Goal: Transaction & Acquisition: Purchase product/service

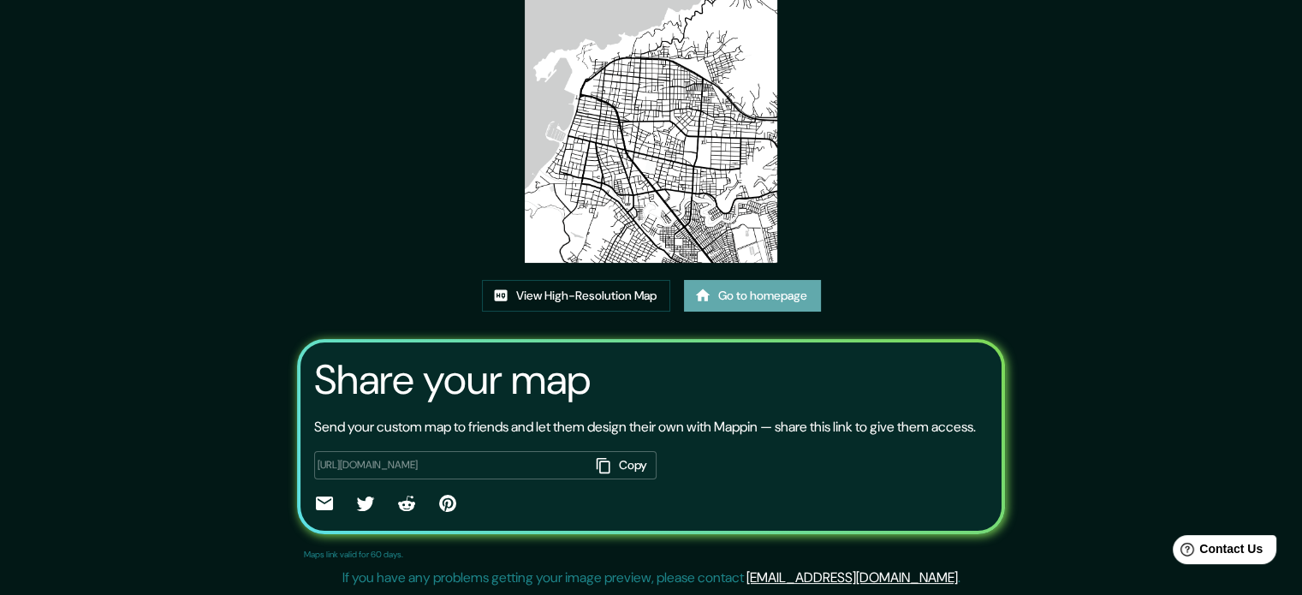
click at [736, 290] on link "Go to homepage" at bounding box center [752, 296] width 137 height 32
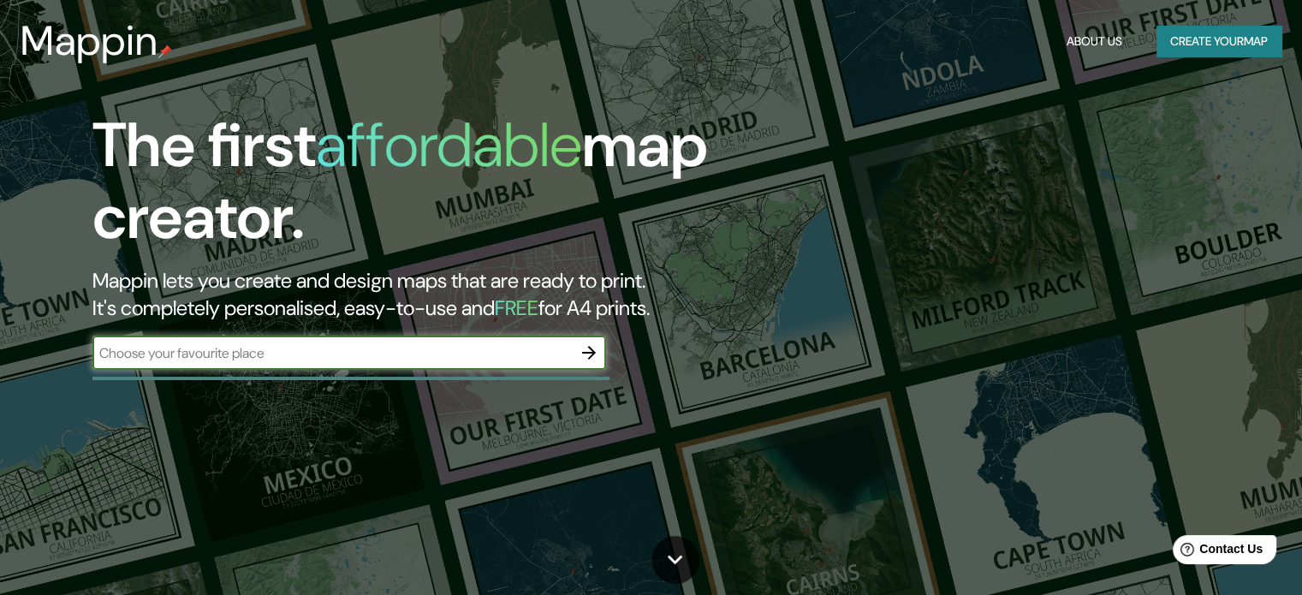
click at [345, 345] on input "text" at bounding box center [331, 353] width 479 height 20
type input "[GEOGRAPHIC_DATA]"
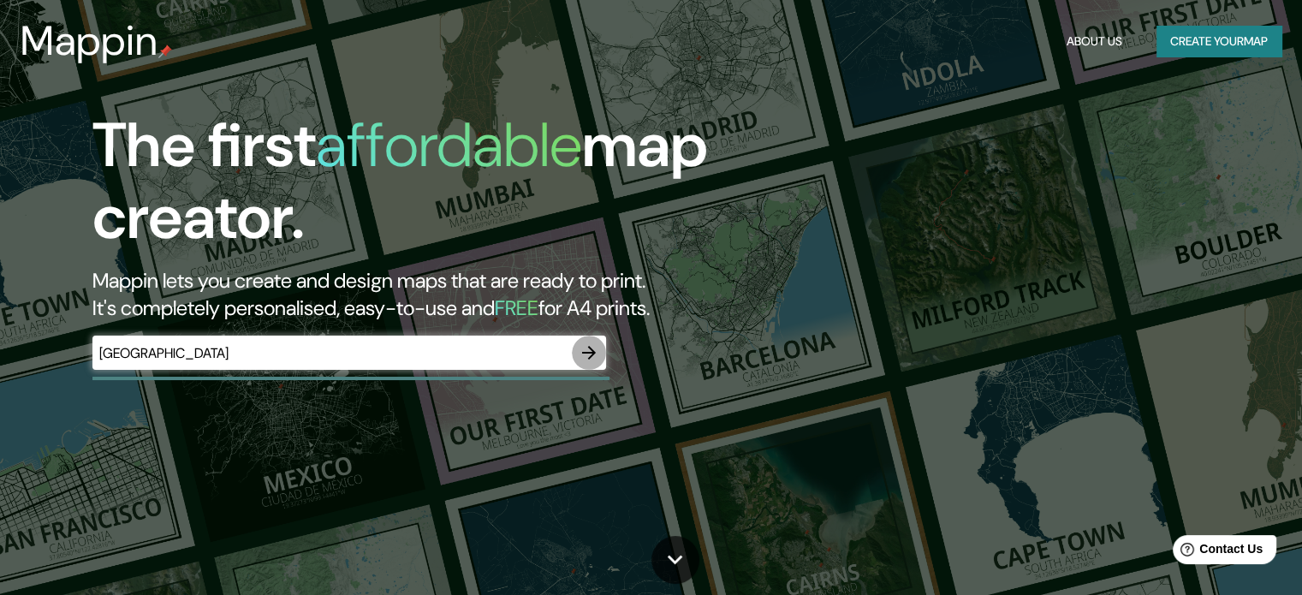
click at [596, 355] on icon "button" at bounding box center [589, 352] width 21 height 21
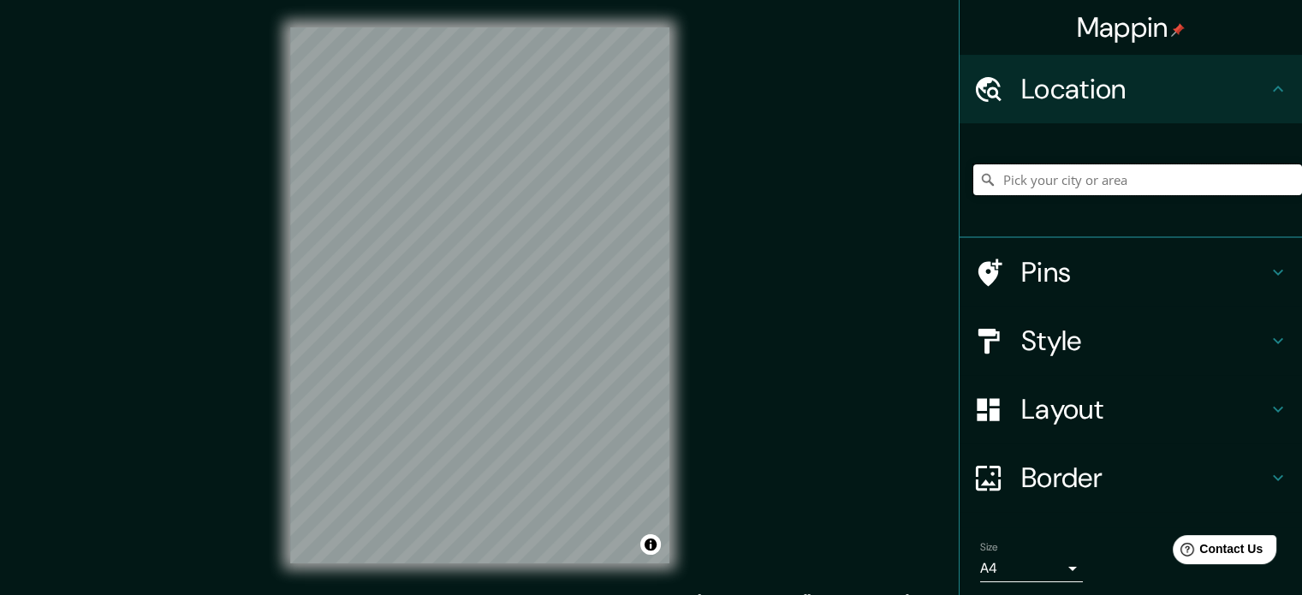
click at [1040, 182] on input "Pick your city or area" at bounding box center [1137, 179] width 329 height 31
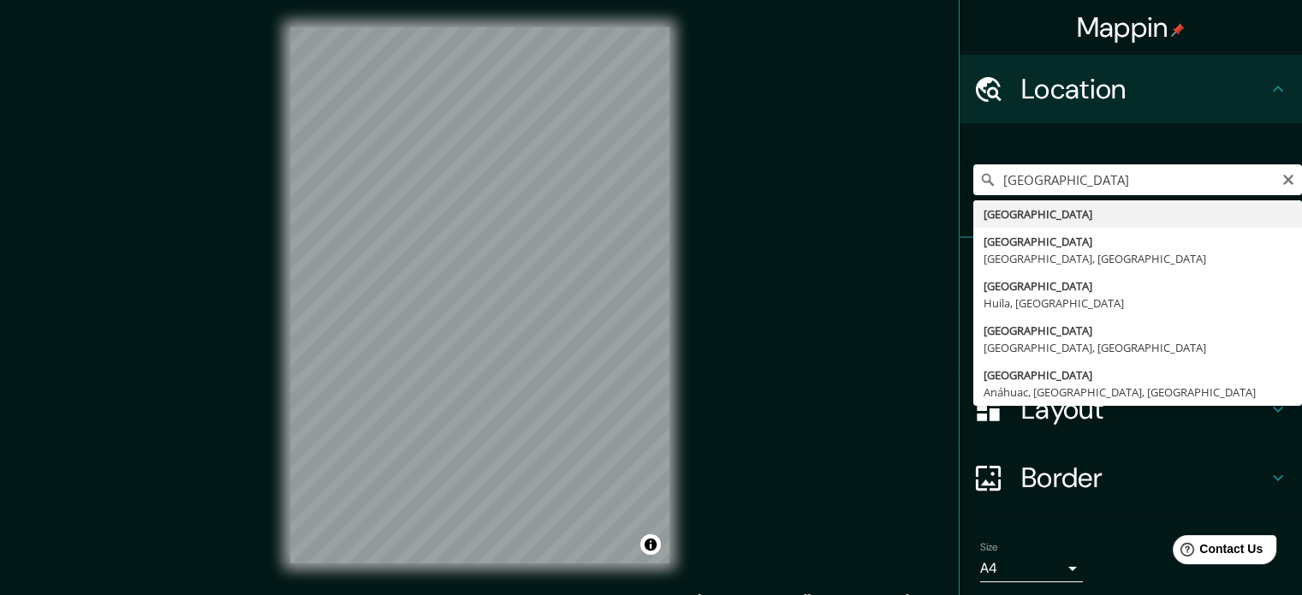
type input "[GEOGRAPHIC_DATA]"
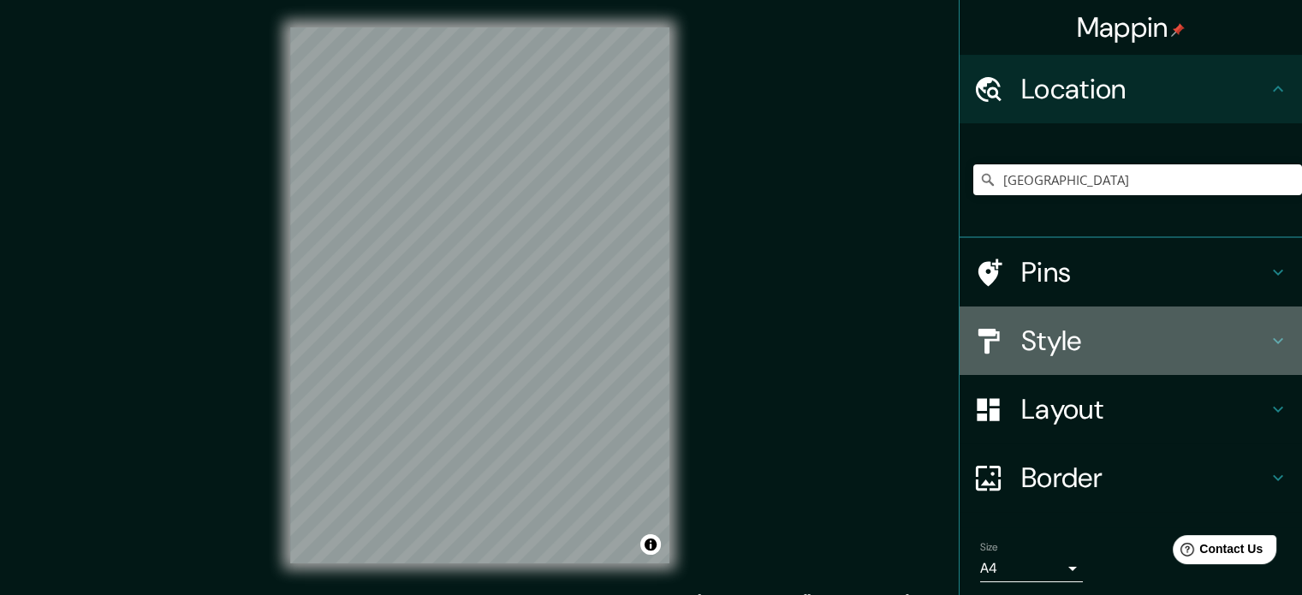
click at [1055, 345] on h4 "Style" at bounding box center [1144, 341] width 247 height 34
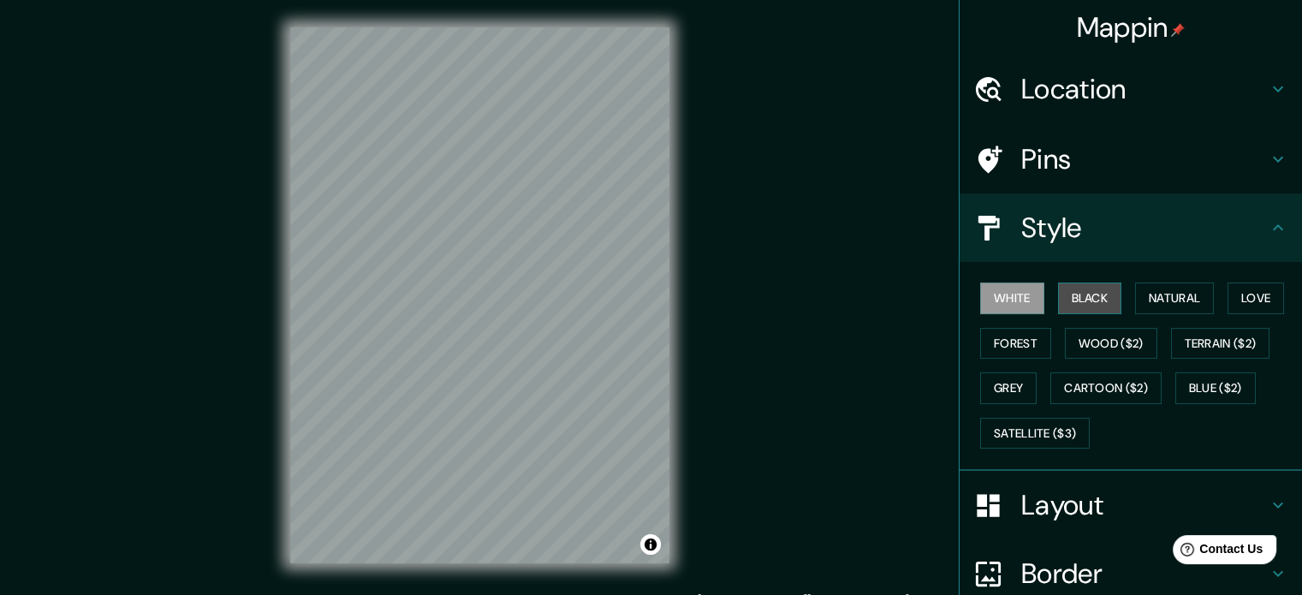
click at [1069, 301] on button "Black" at bounding box center [1090, 299] width 64 height 32
click at [1005, 300] on button "White" at bounding box center [1012, 299] width 64 height 32
click at [1029, 73] on h4 "Location" at bounding box center [1144, 89] width 247 height 34
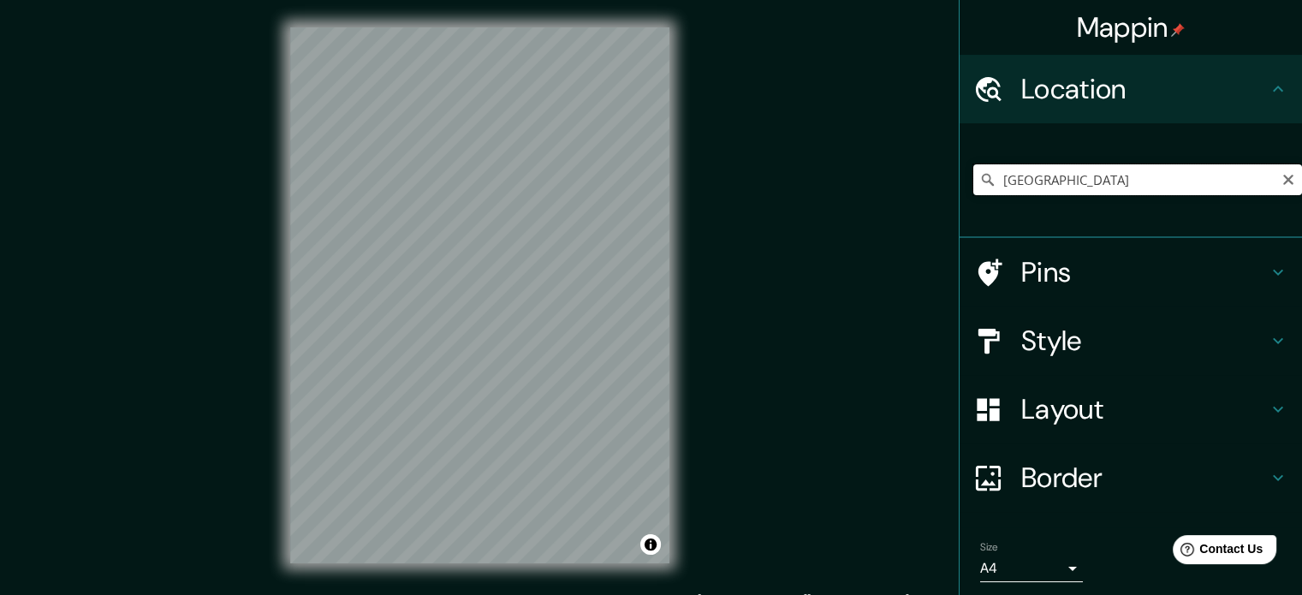
click at [1062, 180] on input "[GEOGRAPHIC_DATA]" at bounding box center [1137, 179] width 329 height 31
click at [1283, 181] on icon "Clear" at bounding box center [1288, 180] width 10 height 10
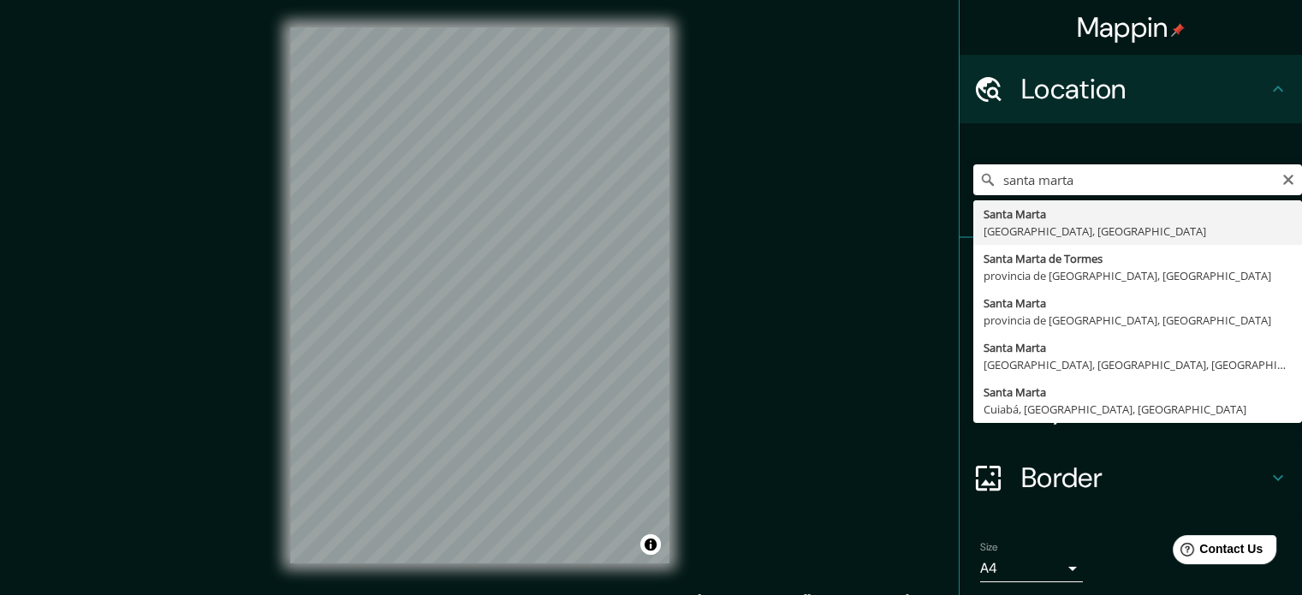
type input "[GEOGRAPHIC_DATA], [GEOGRAPHIC_DATA], [GEOGRAPHIC_DATA]"
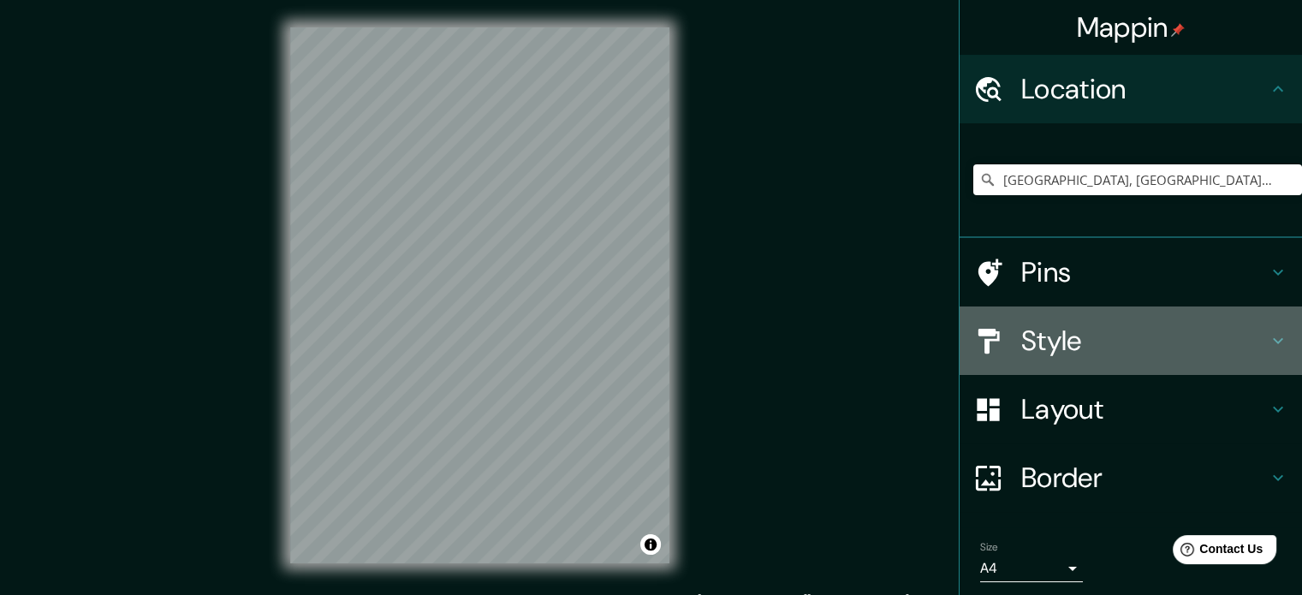
click at [1109, 332] on h4 "Style" at bounding box center [1144, 341] width 247 height 34
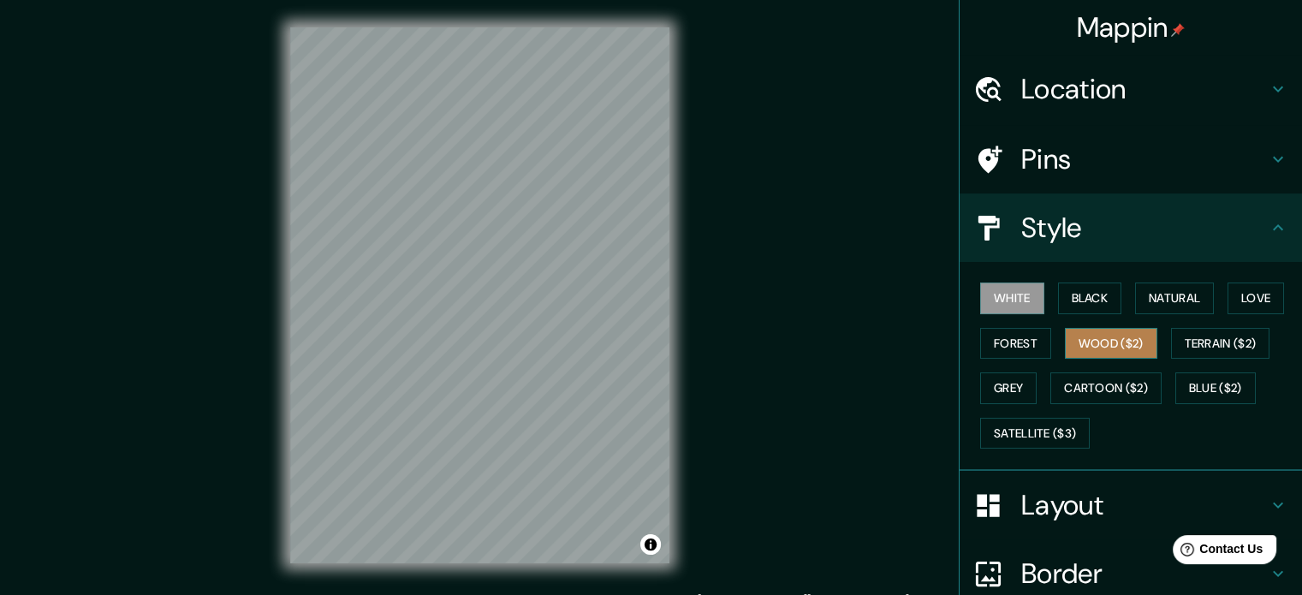
click at [1102, 348] on button "Wood ($2)" at bounding box center [1111, 344] width 92 height 32
